Goal: Transaction & Acquisition: Purchase product/service

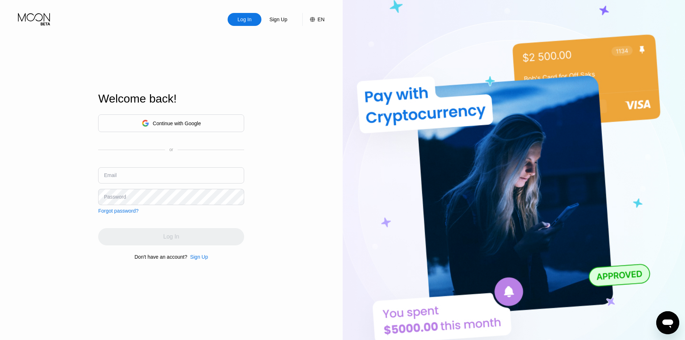
click at [132, 183] on input "text" at bounding box center [171, 175] width 146 height 16
paste input "[EMAIL_ADDRESS][DOMAIN_NAME]"
type input "[EMAIL_ADDRESS][DOMAIN_NAME]"
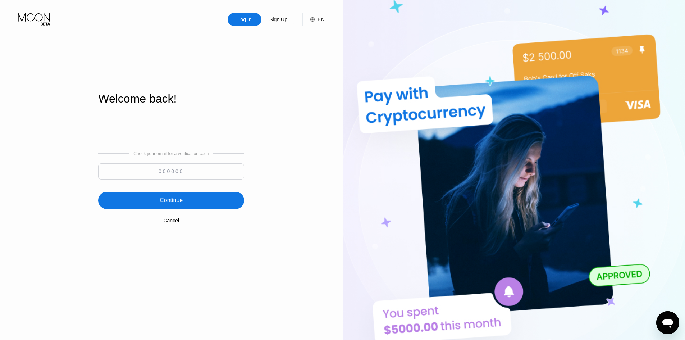
click at [173, 174] on input at bounding box center [171, 171] width 146 height 16
paste input "889102"
type input "889102"
click at [190, 200] on div "Continue" at bounding box center [171, 200] width 146 height 17
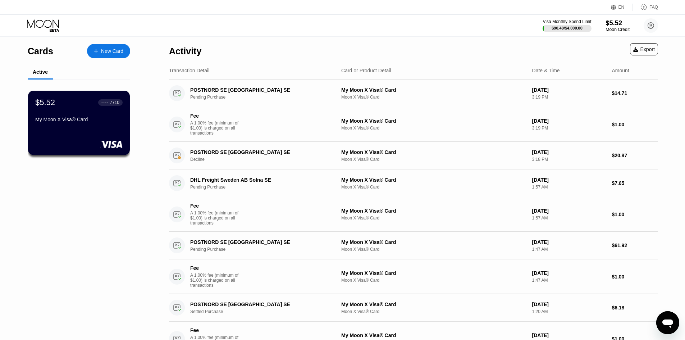
click at [622, 27] on div "Moon Credit" at bounding box center [618, 29] width 24 height 5
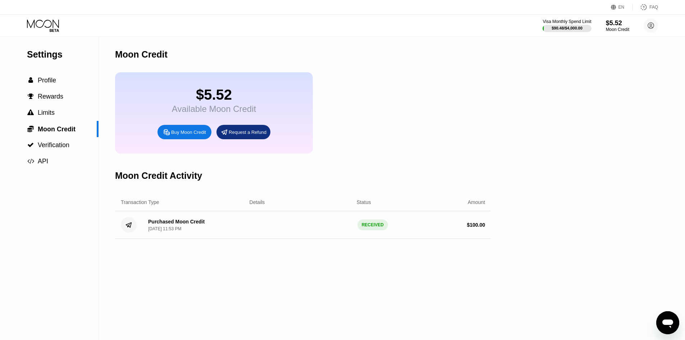
click at [192, 135] on div "Buy Moon Credit" at bounding box center [188, 132] width 35 height 6
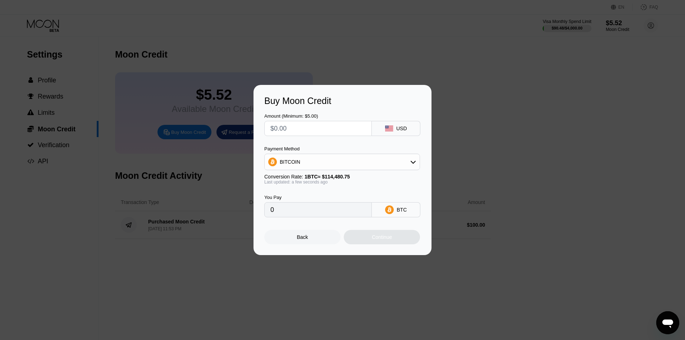
click at [305, 127] on input "text" at bounding box center [318, 128] width 95 height 14
type input "$1"
type input "0.00000874"
type input "$120"
type input "0.00104822"
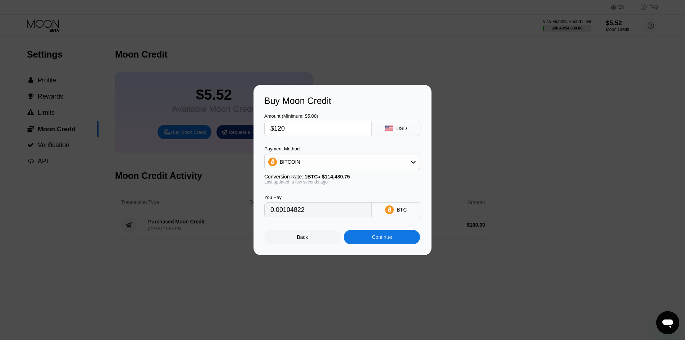
type input "$12"
type input "0.00010483"
type input "$1"
type input "0.00000874"
type input "$10"
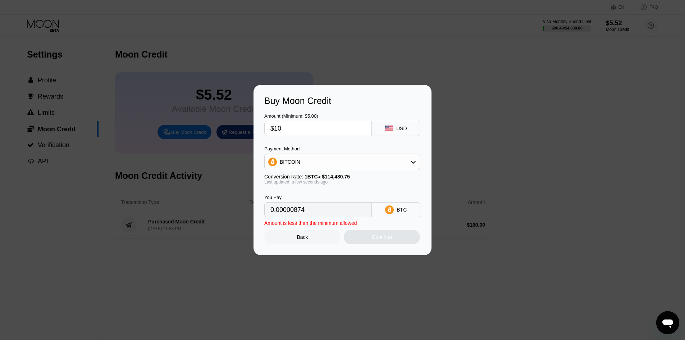
type input "0.00008736"
type input "$100"
type input "0.00087351"
type input "$10"
type input "0.00008736"
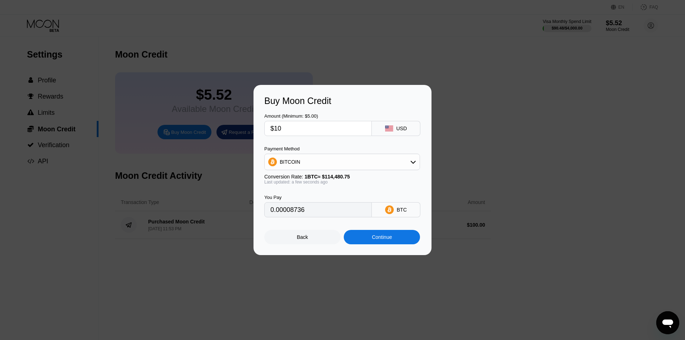
type input "$1"
type input "0.00000874"
type input "$125"
type input "0.00109189"
type input "$125"
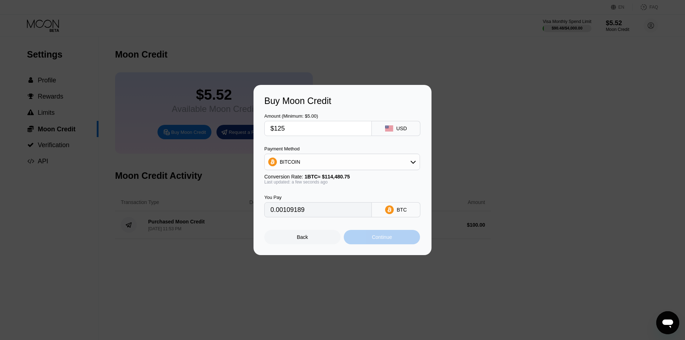
click at [387, 240] on div "Continue" at bounding box center [382, 237] width 20 height 6
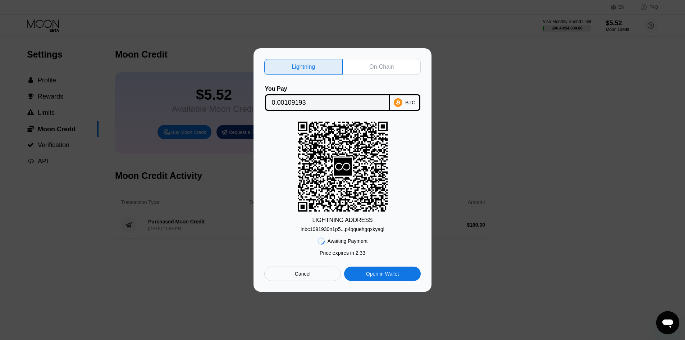
click at [387, 65] on div "On-Chain" at bounding box center [381, 66] width 24 height 7
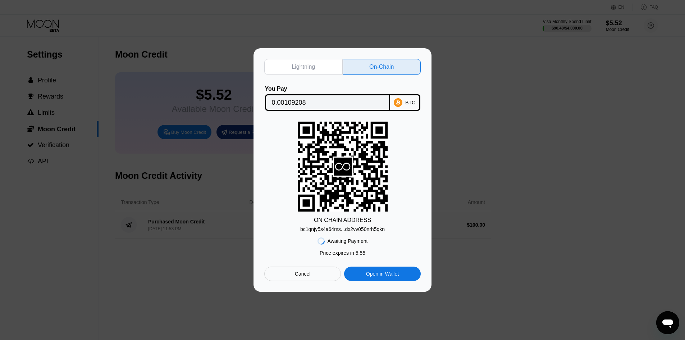
click at [308, 105] on input "0.00109208" at bounding box center [328, 102] width 112 height 14
click at [341, 231] on div "bc1qnjy5s4a64ms...dx2vv050nrh5qkn" at bounding box center [342, 229] width 85 height 6
click at [341, 191] on rect at bounding box center [343, 167] width 90 height 90
click at [339, 163] on icon at bounding box center [343, 167] width 18 height 18
